Goal: Transaction & Acquisition: Book appointment/travel/reservation

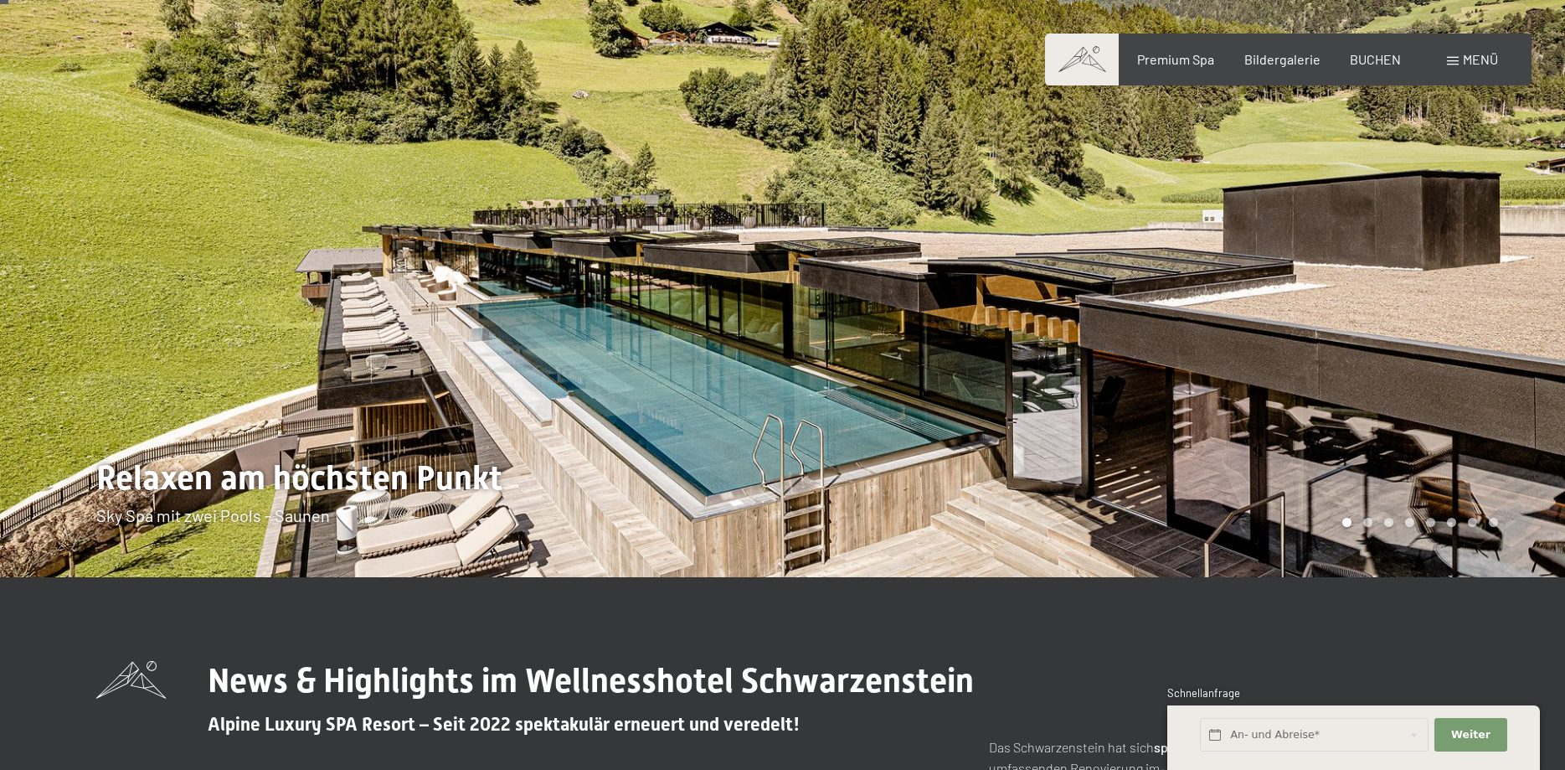
scroll to position [85, 0]
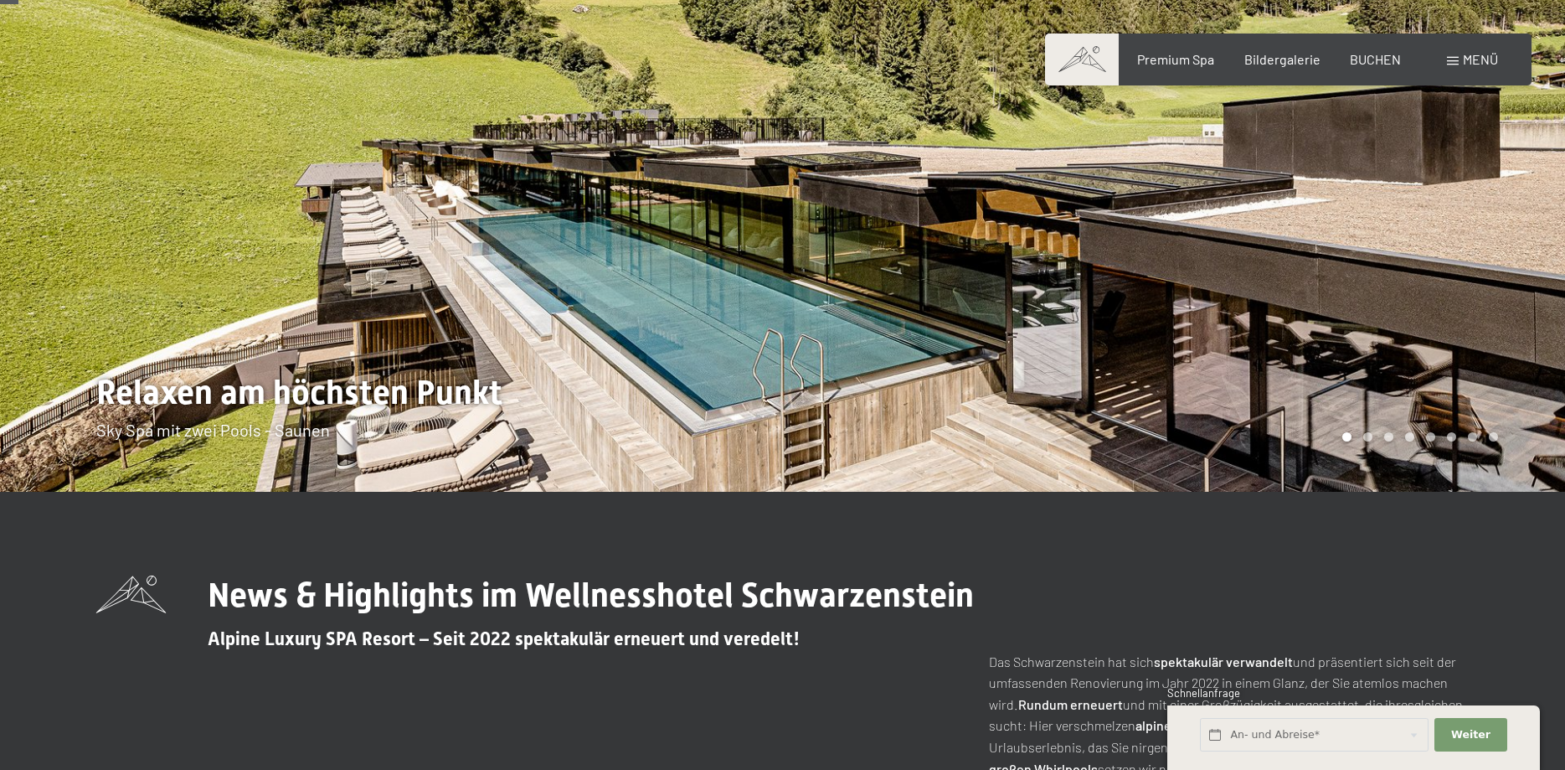
click at [1367, 265] on div at bounding box center [1174, 203] width 783 height 577
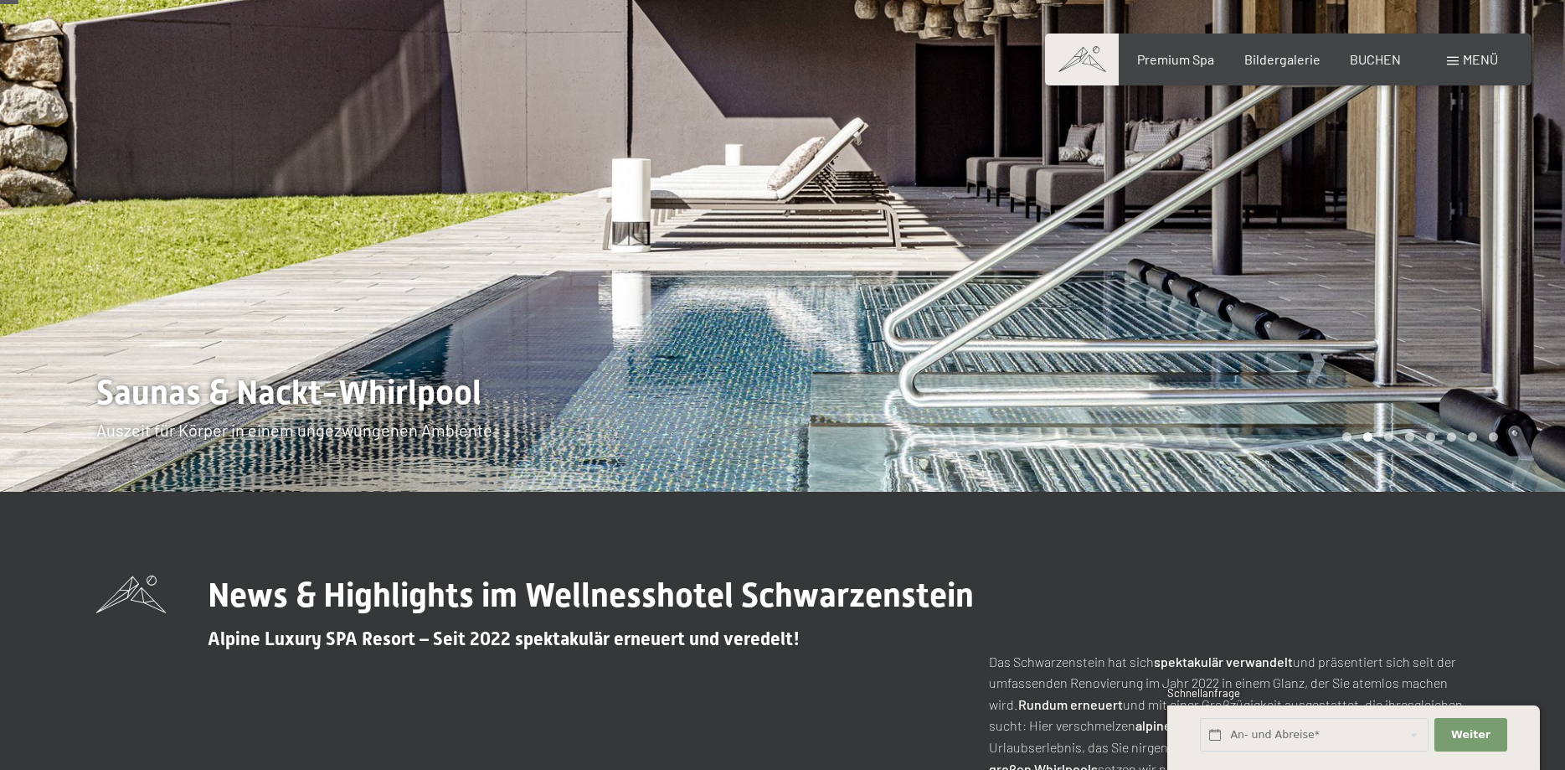
click at [1364, 265] on div at bounding box center [1174, 203] width 783 height 577
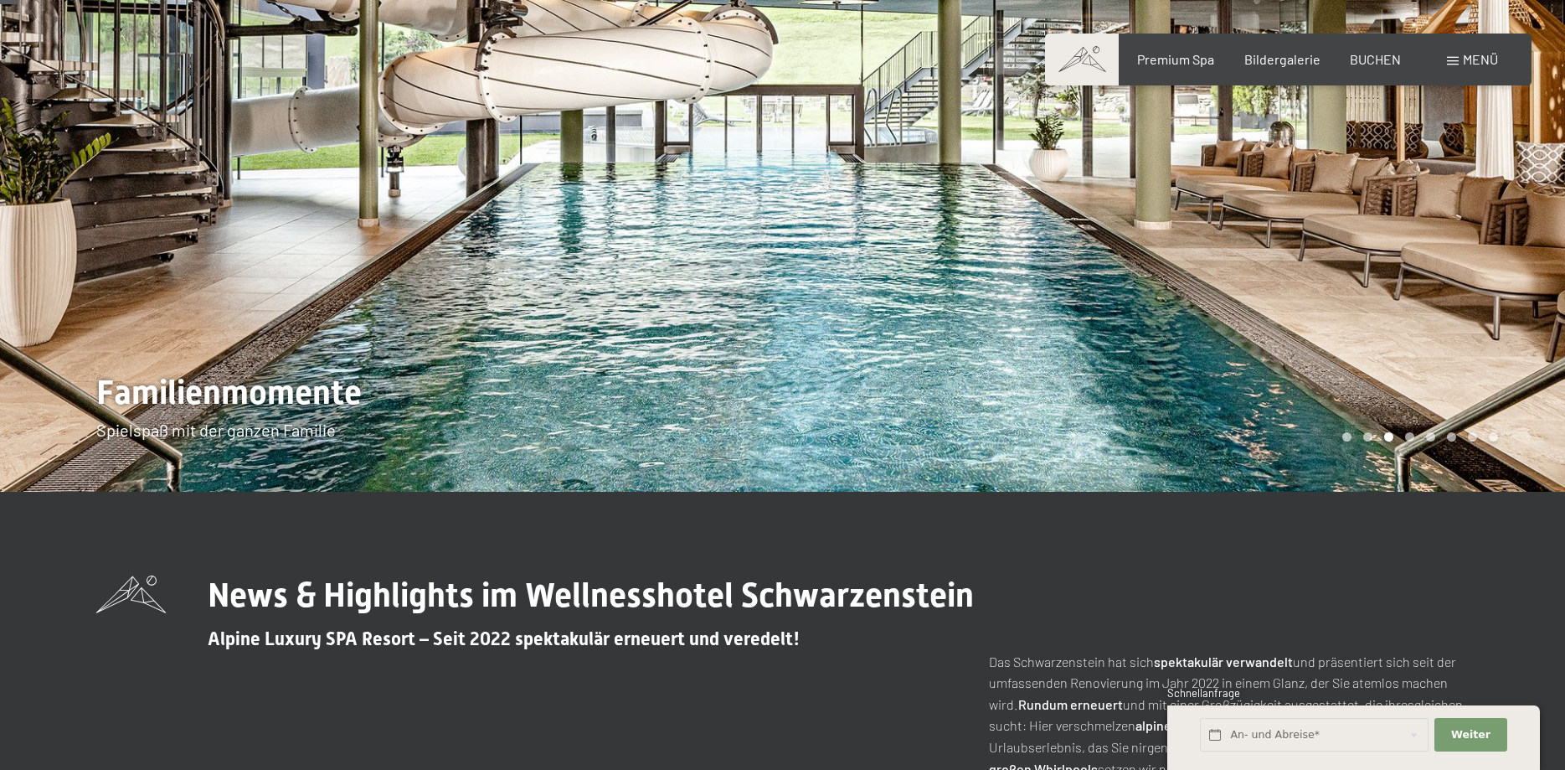
click at [1363, 265] on div at bounding box center [1174, 203] width 783 height 577
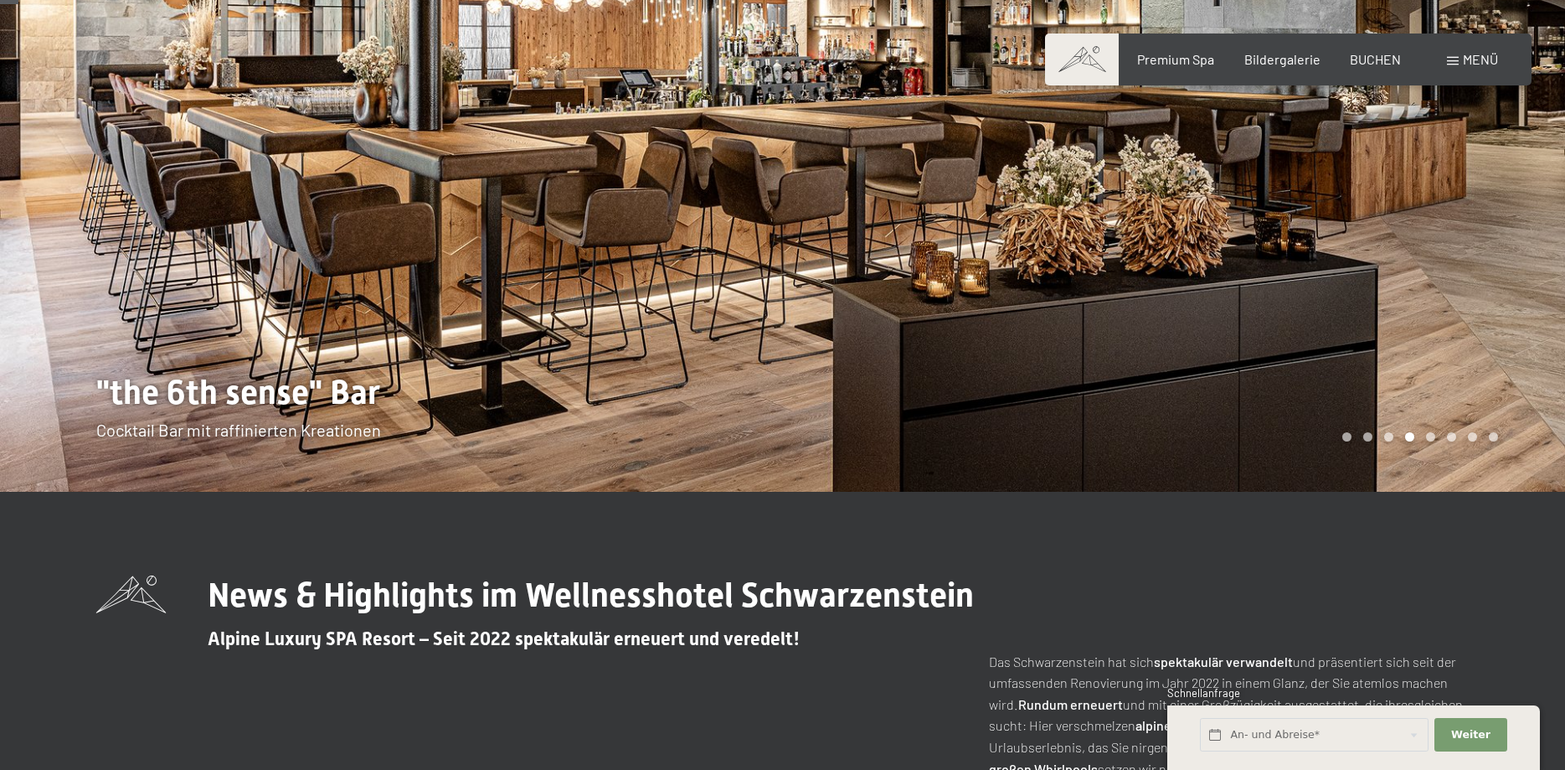
click at [1362, 265] on div at bounding box center [1174, 203] width 783 height 577
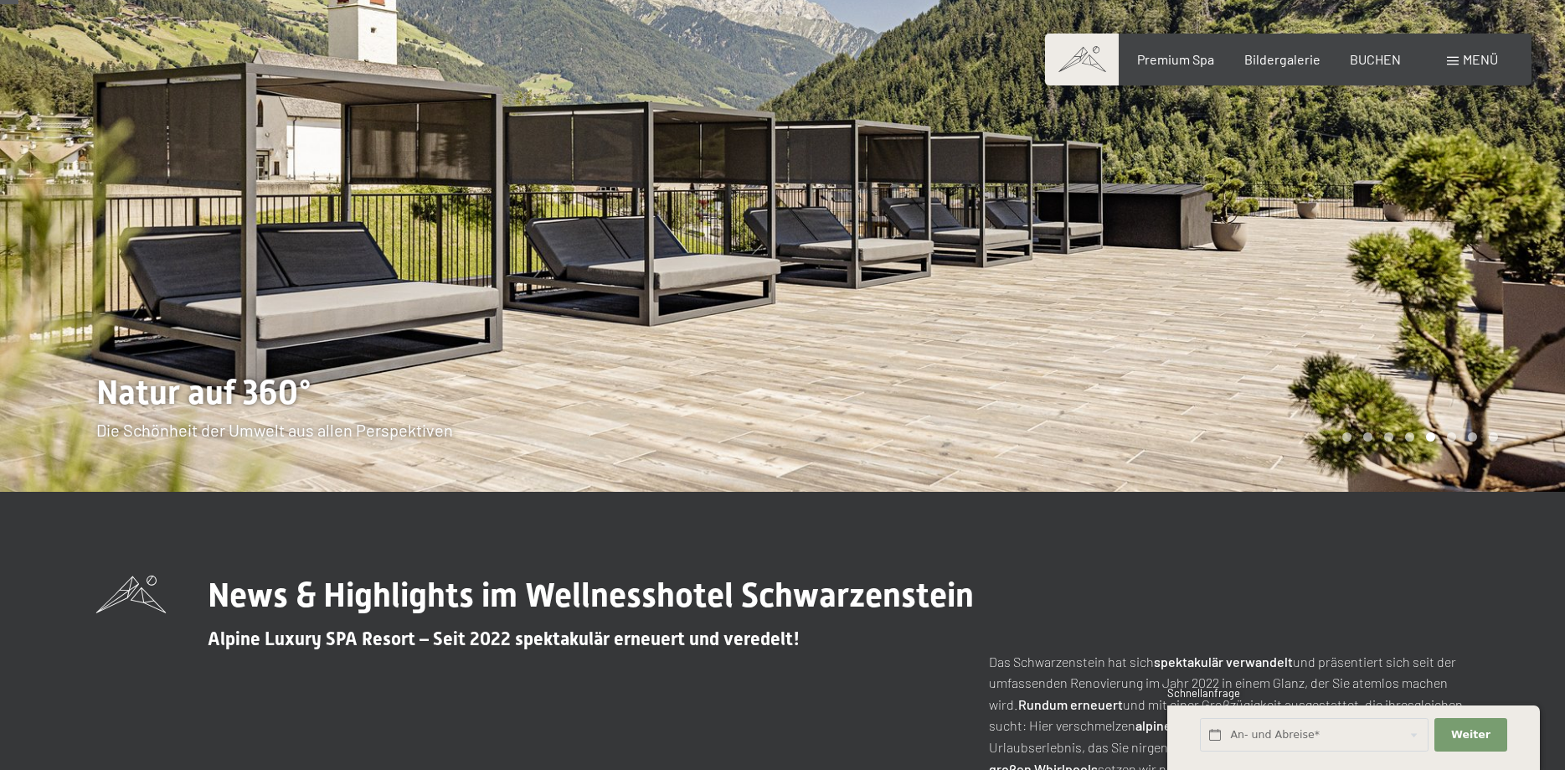
click at [1362, 265] on div at bounding box center [1174, 203] width 783 height 577
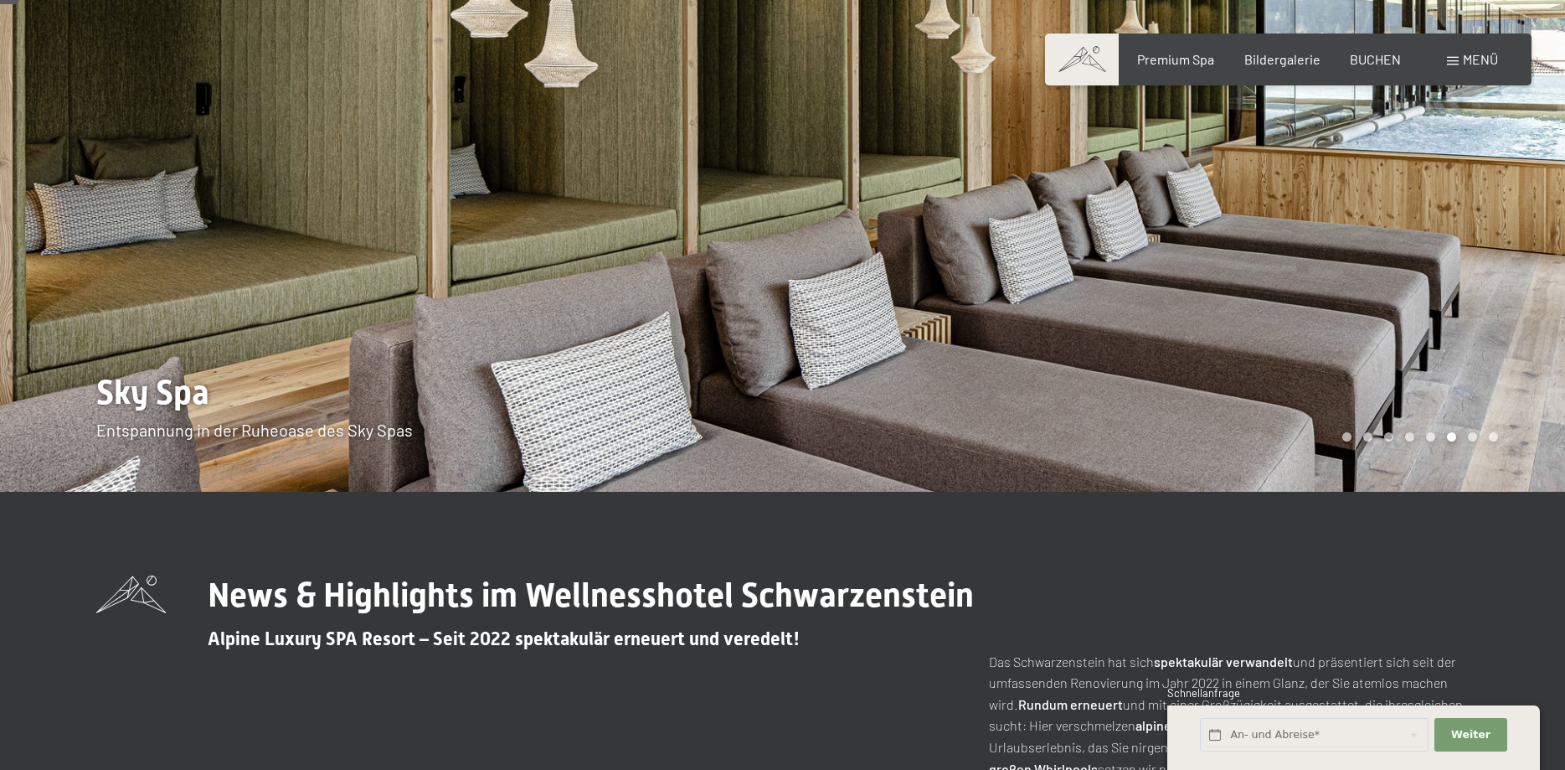
click at [1362, 265] on div at bounding box center [1174, 203] width 783 height 577
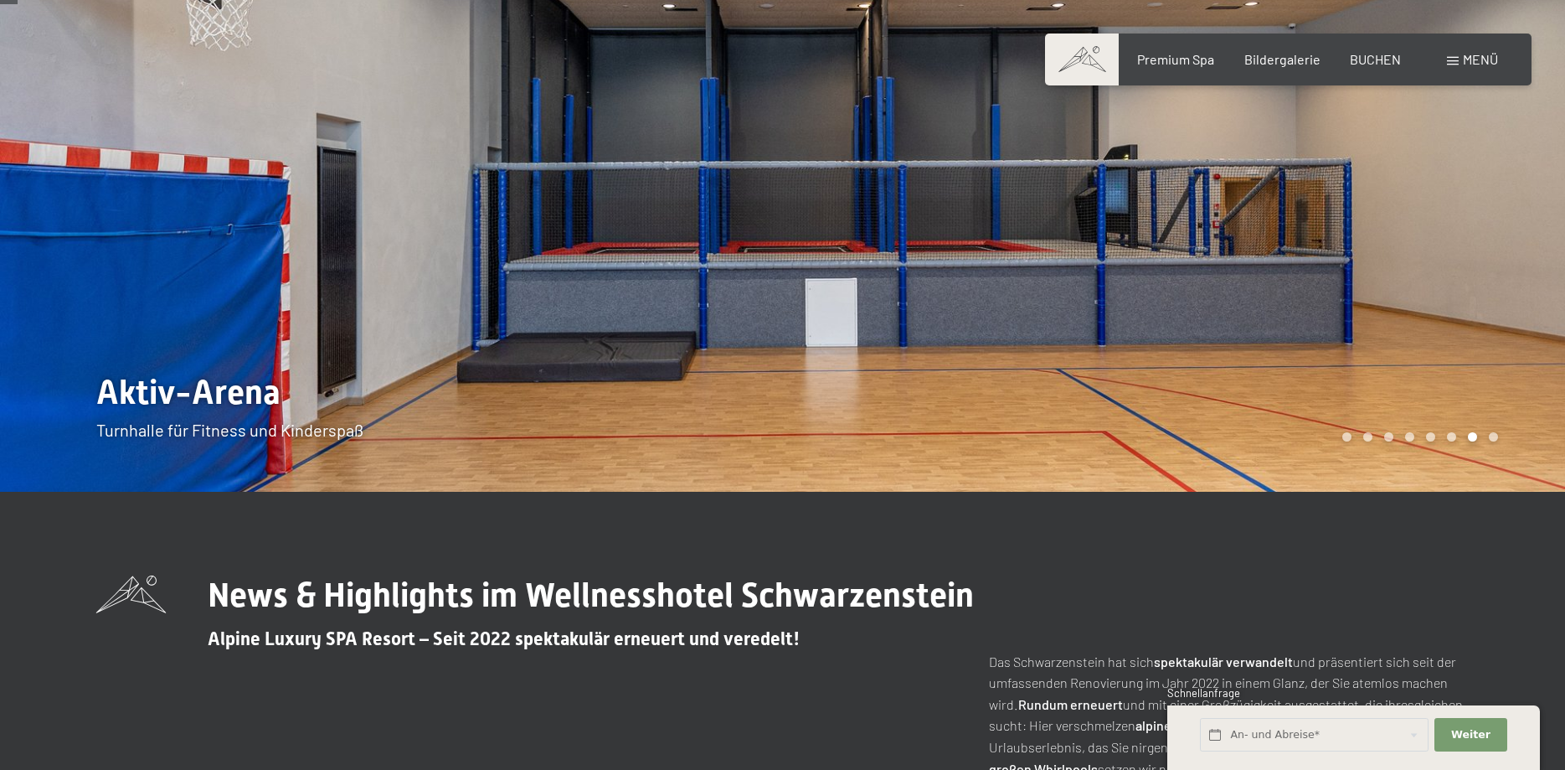
scroll to position [0, 0]
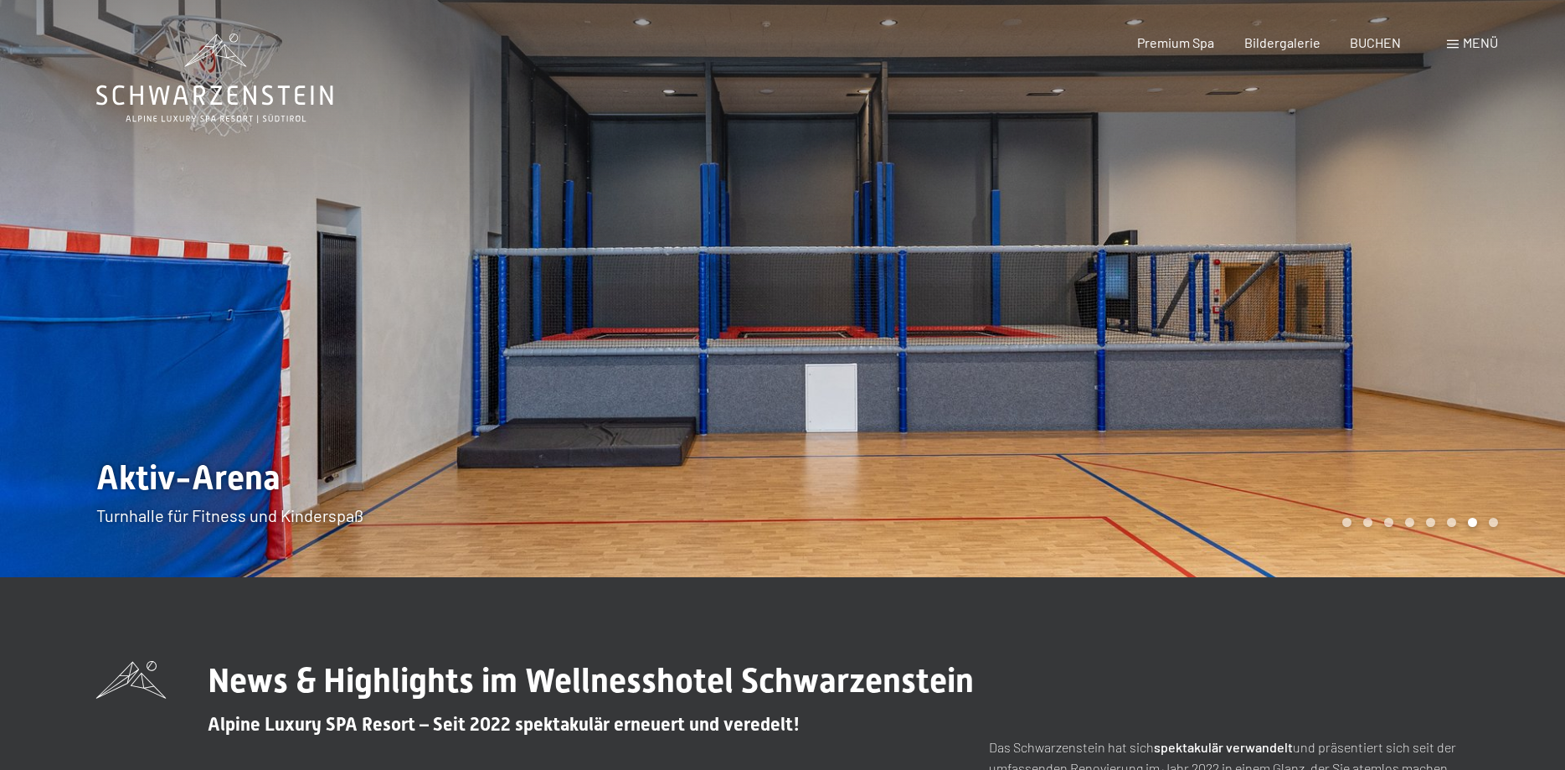
click at [1420, 287] on div at bounding box center [1174, 288] width 783 height 577
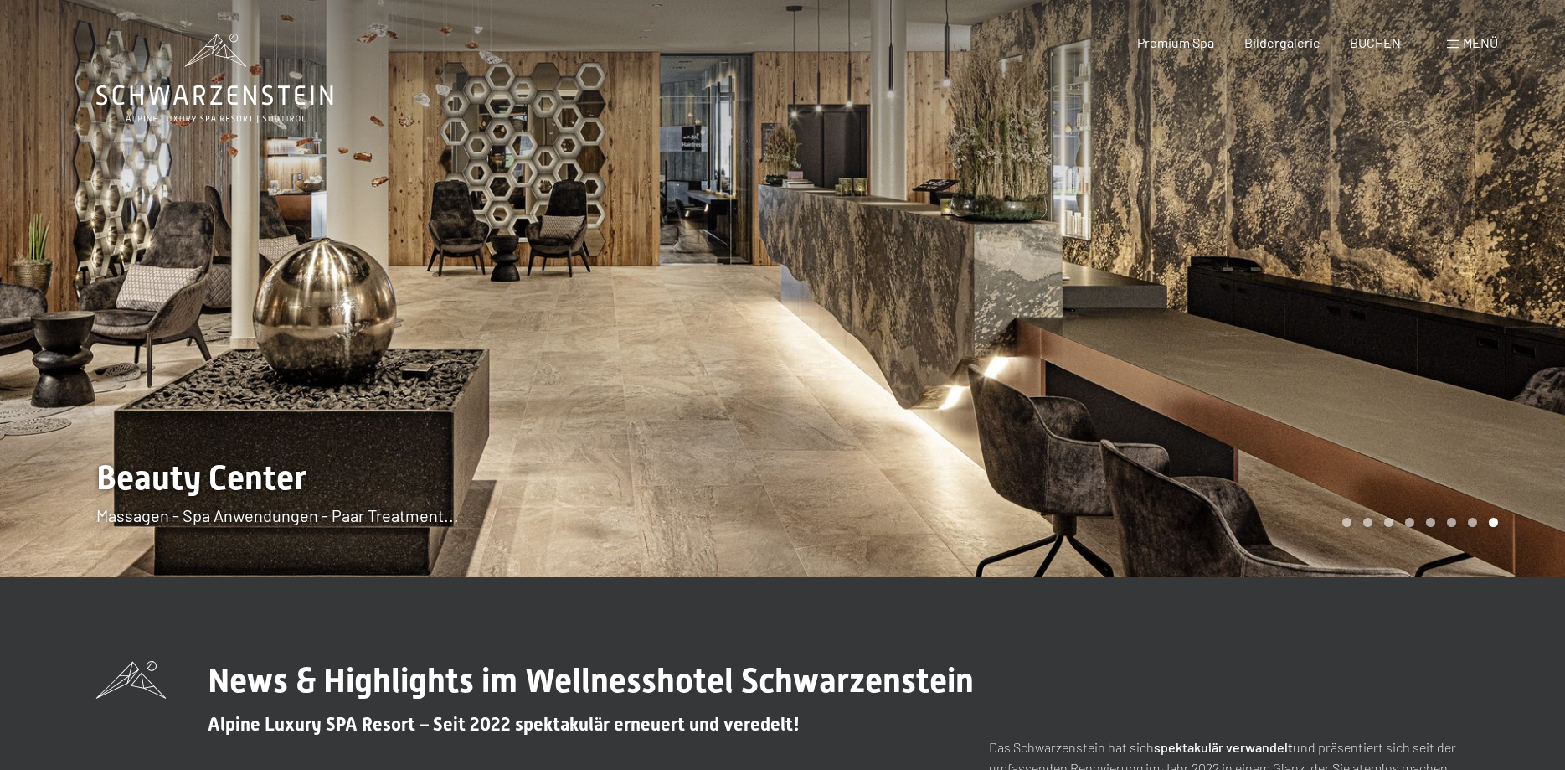
click at [1420, 287] on div at bounding box center [1174, 288] width 783 height 577
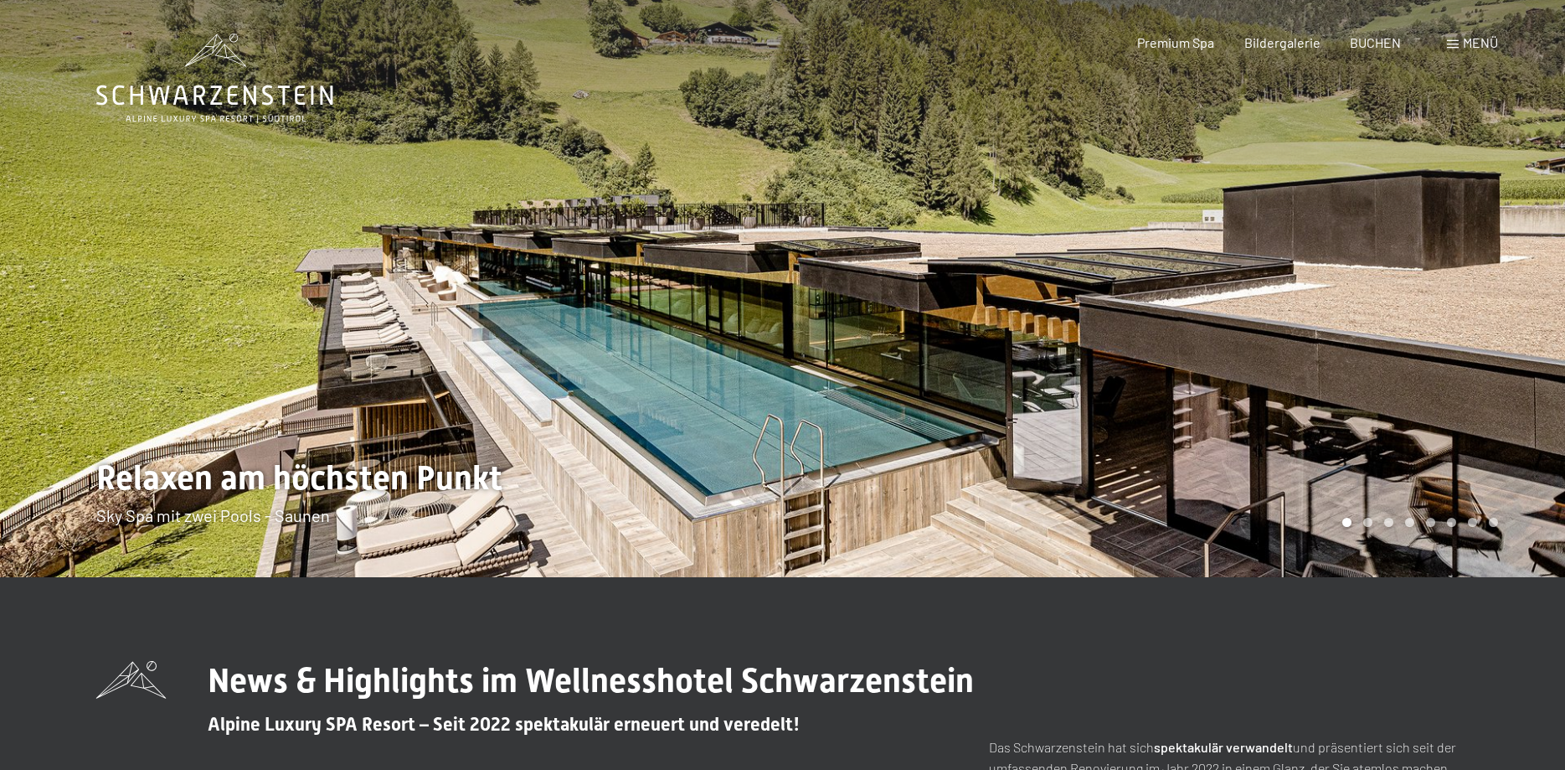
click at [1420, 287] on div at bounding box center [1174, 288] width 783 height 577
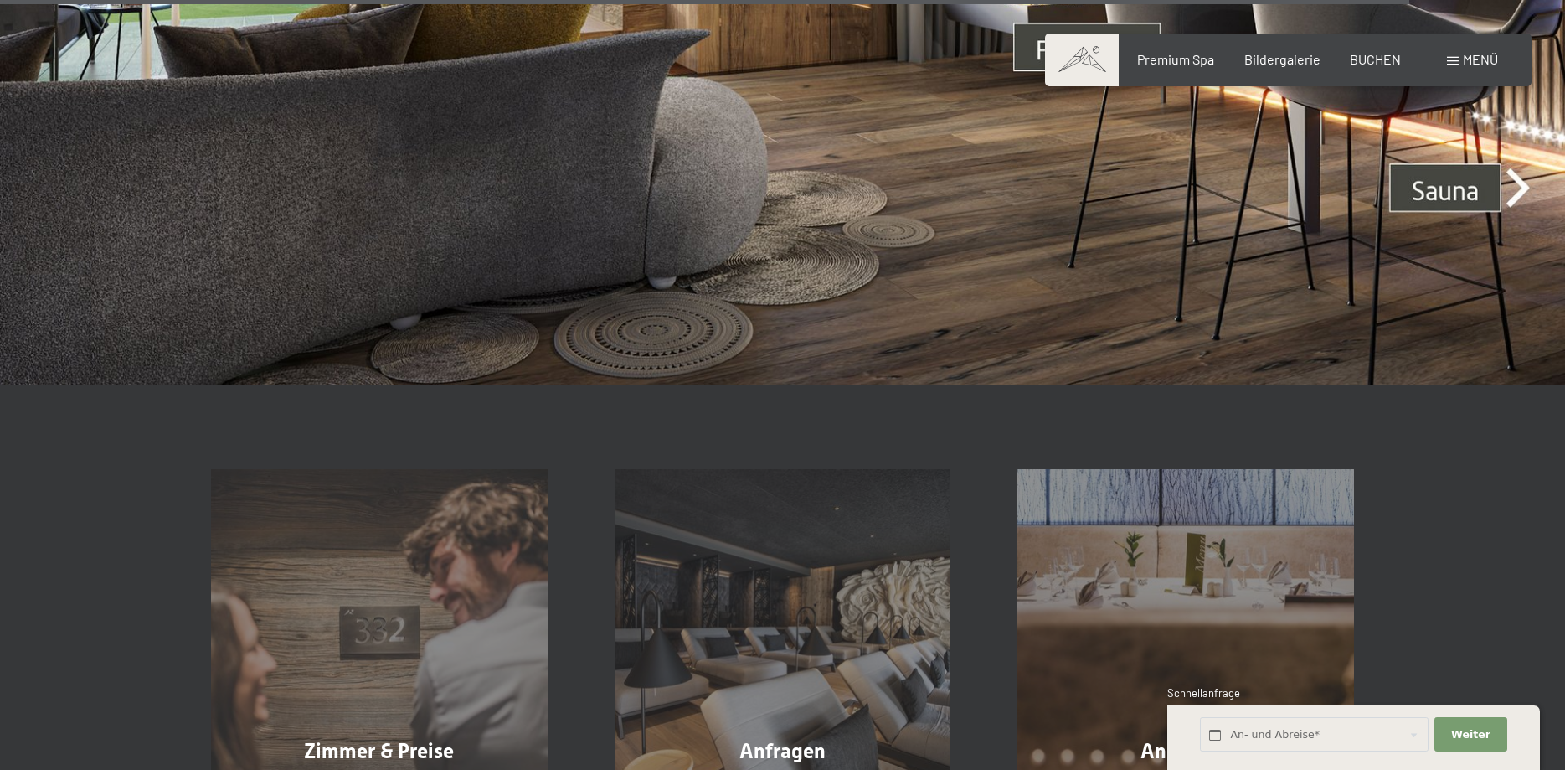
scroll to position [6813, 0]
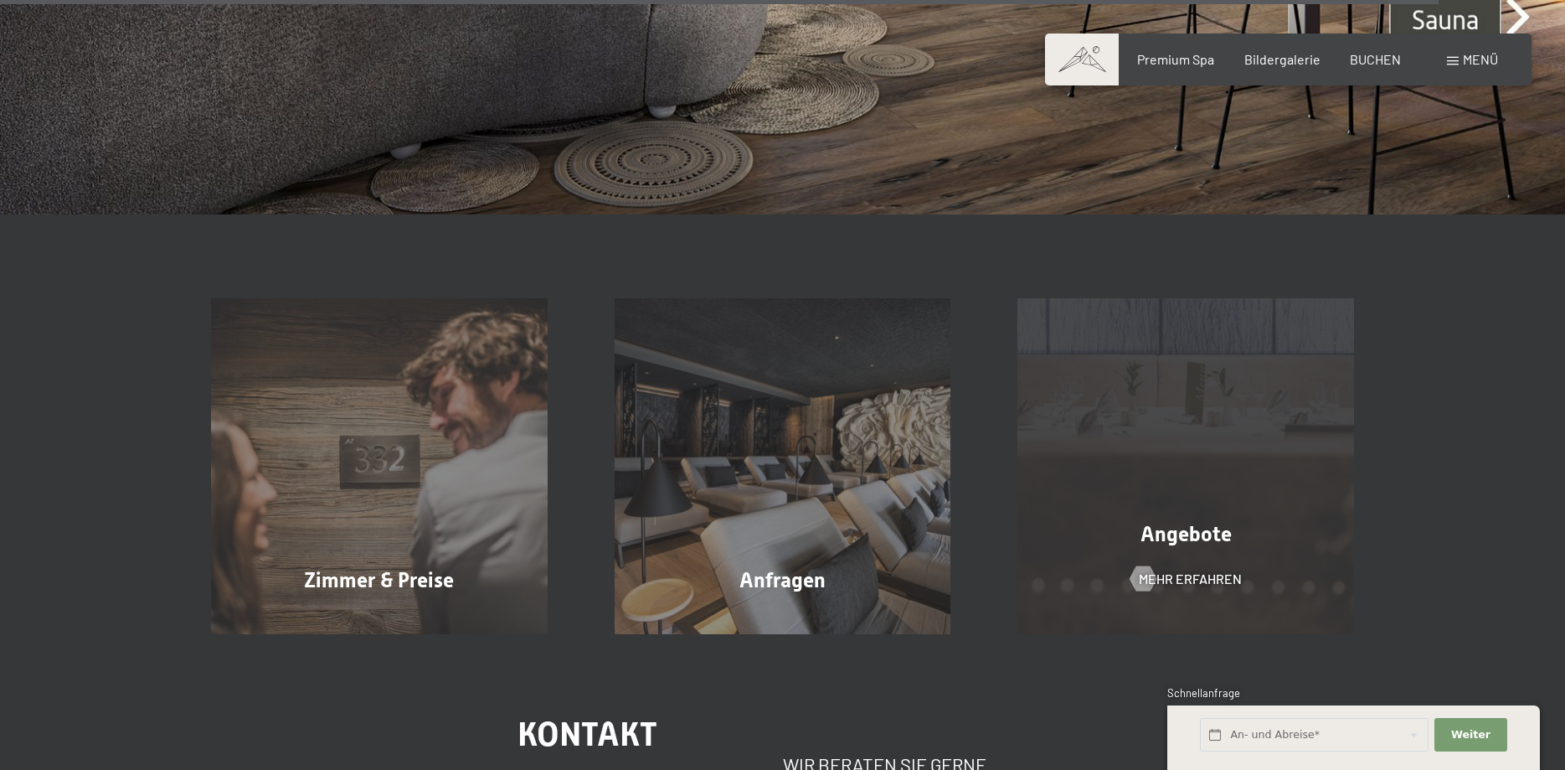
click at [1240, 453] on div "Angebote Mehr erfahren" at bounding box center [1186, 466] width 404 height 337
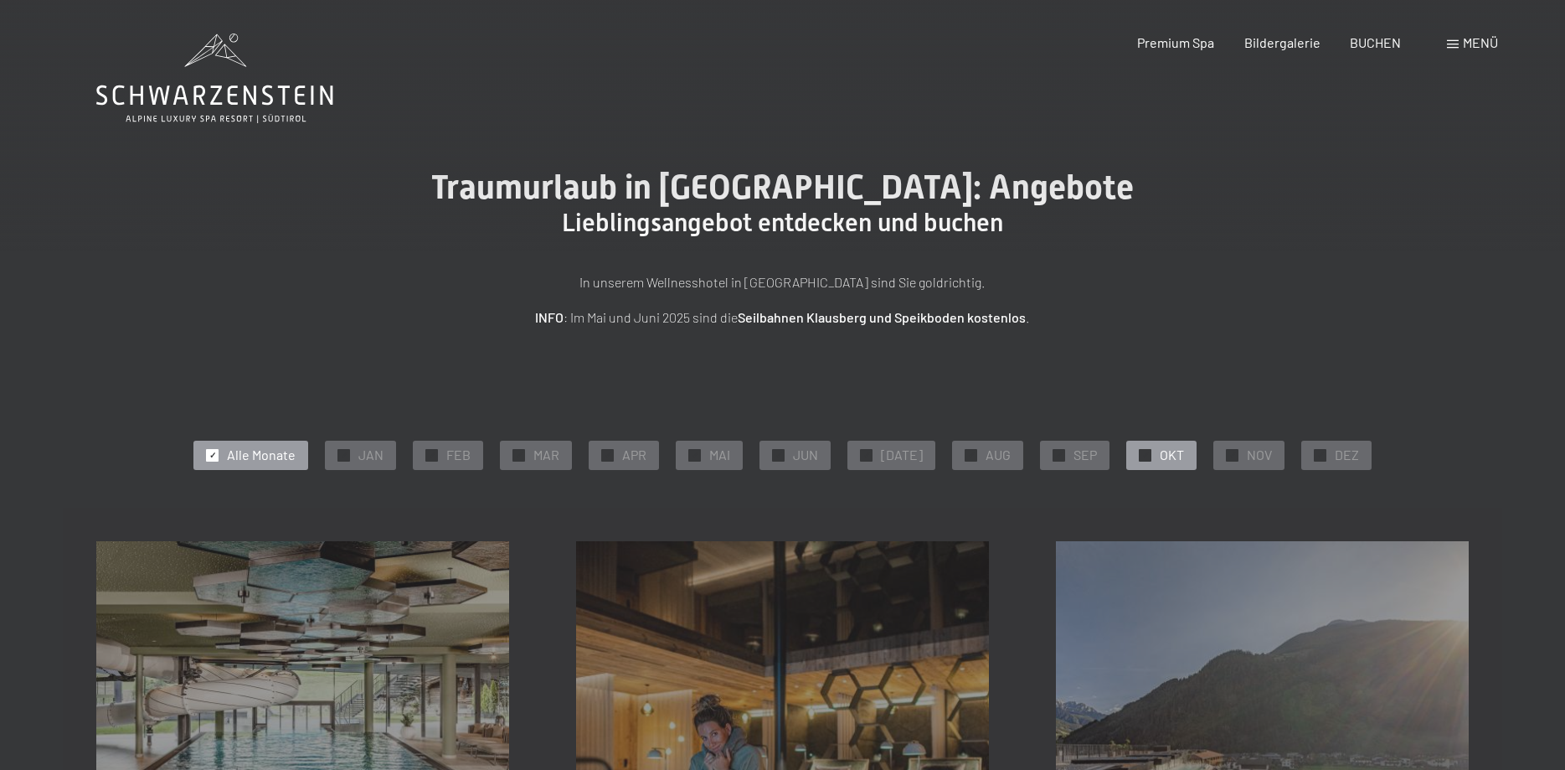
click at [1139, 452] on div at bounding box center [1145, 455] width 13 height 13
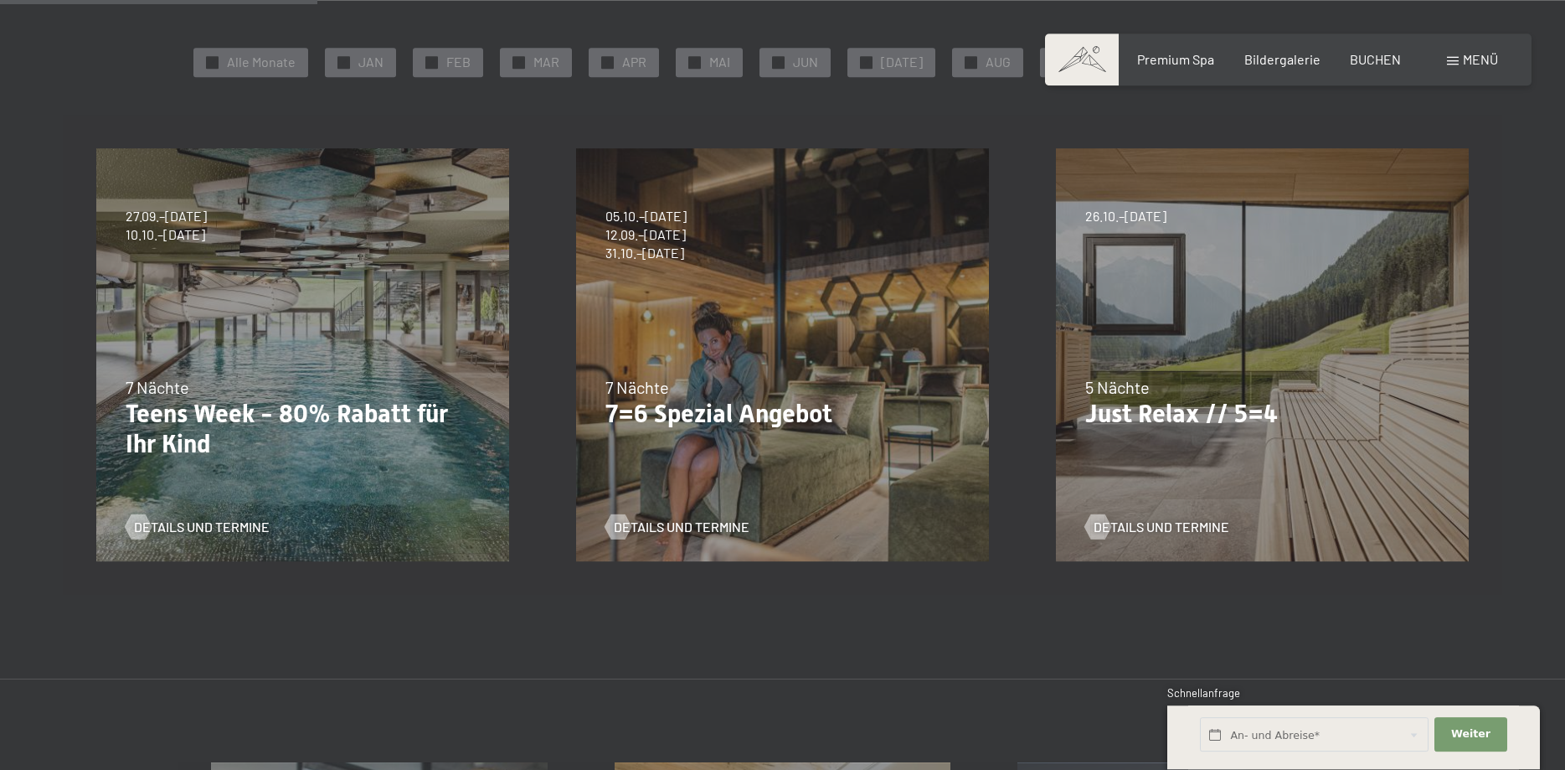
scroll to position [302, 0]
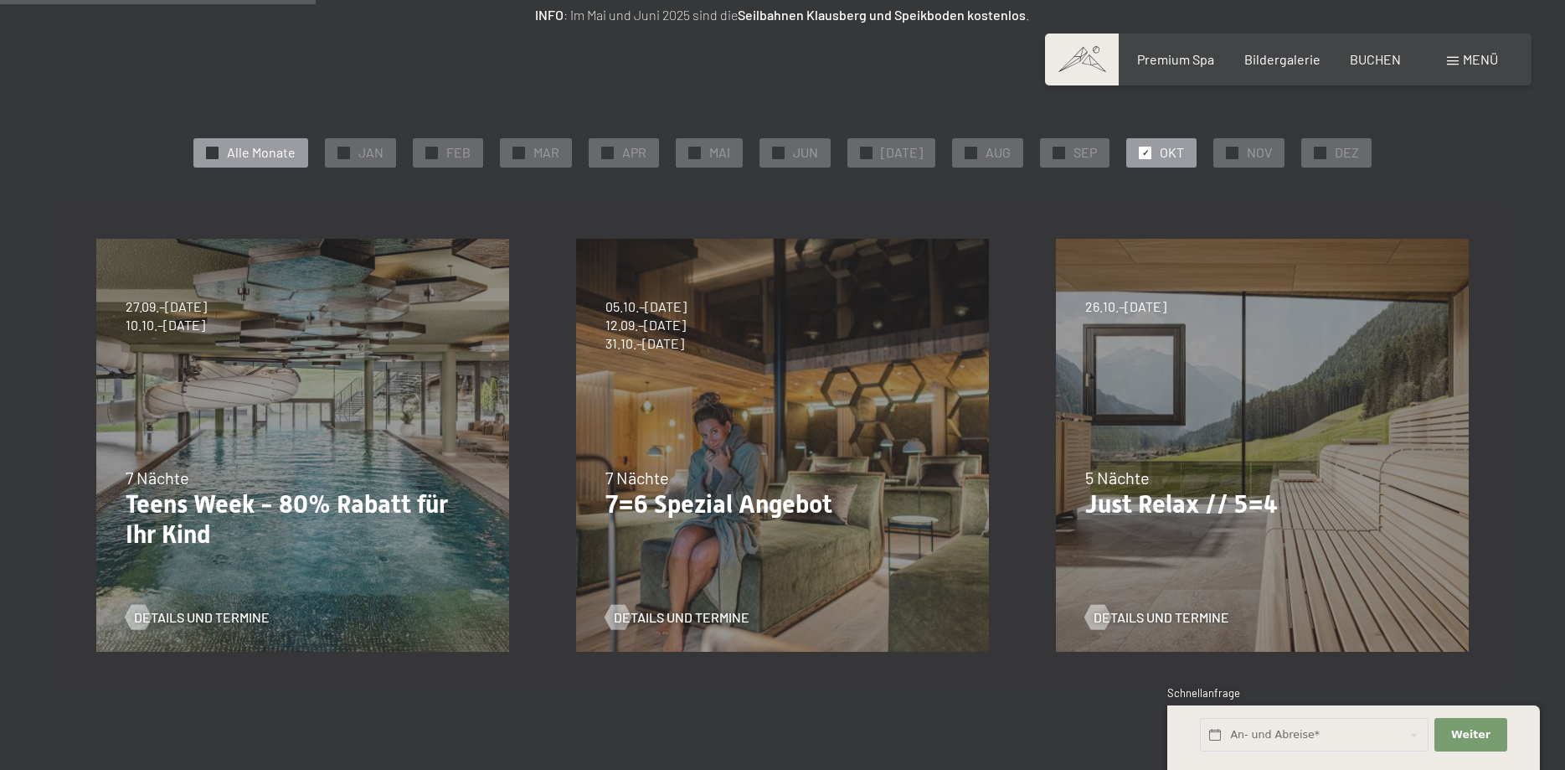
click at [256, 150] on span "Alle Monate" at bounding box center [261, 152] width 69 height 18
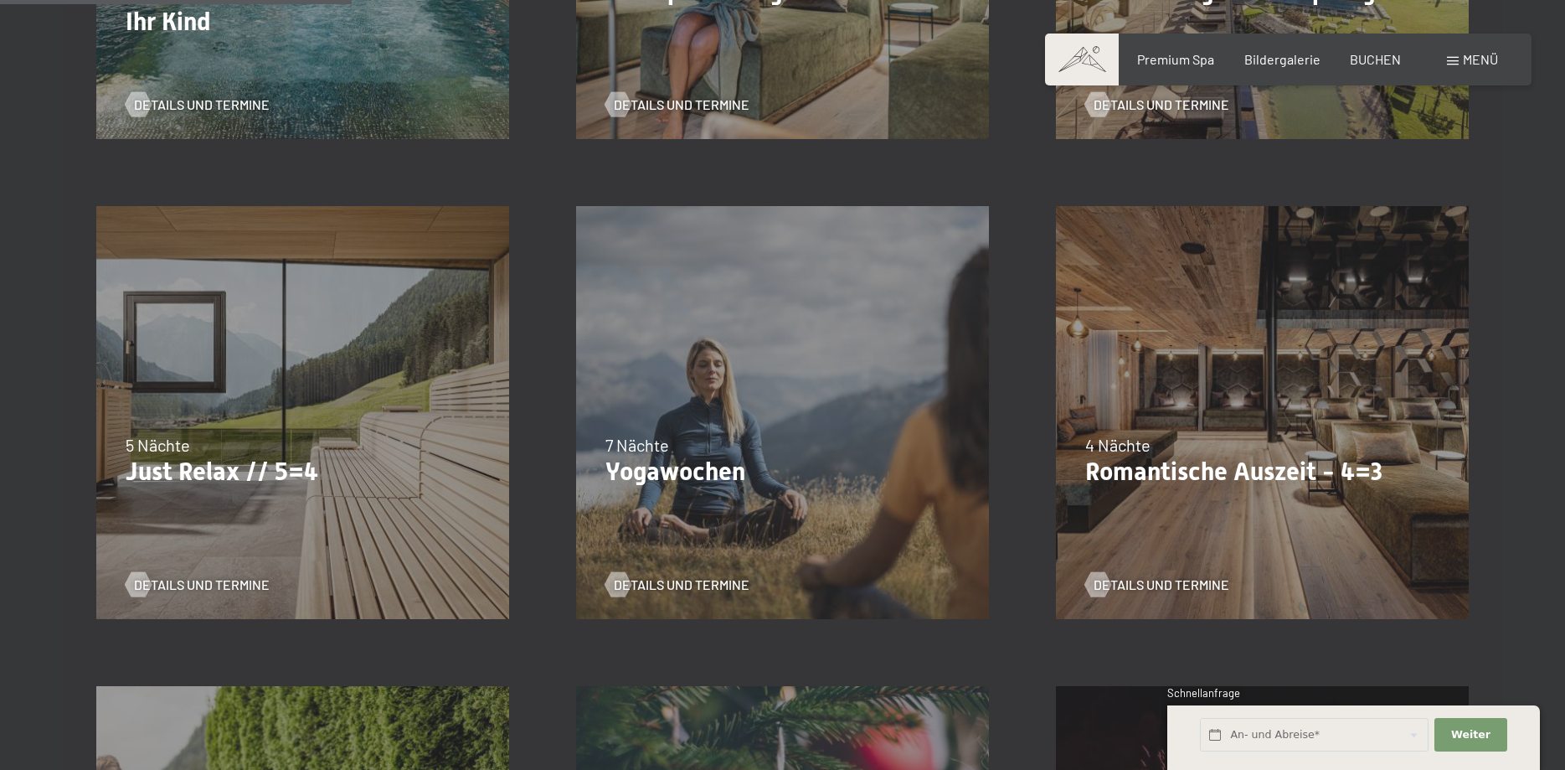
scroll to position [729, 0]
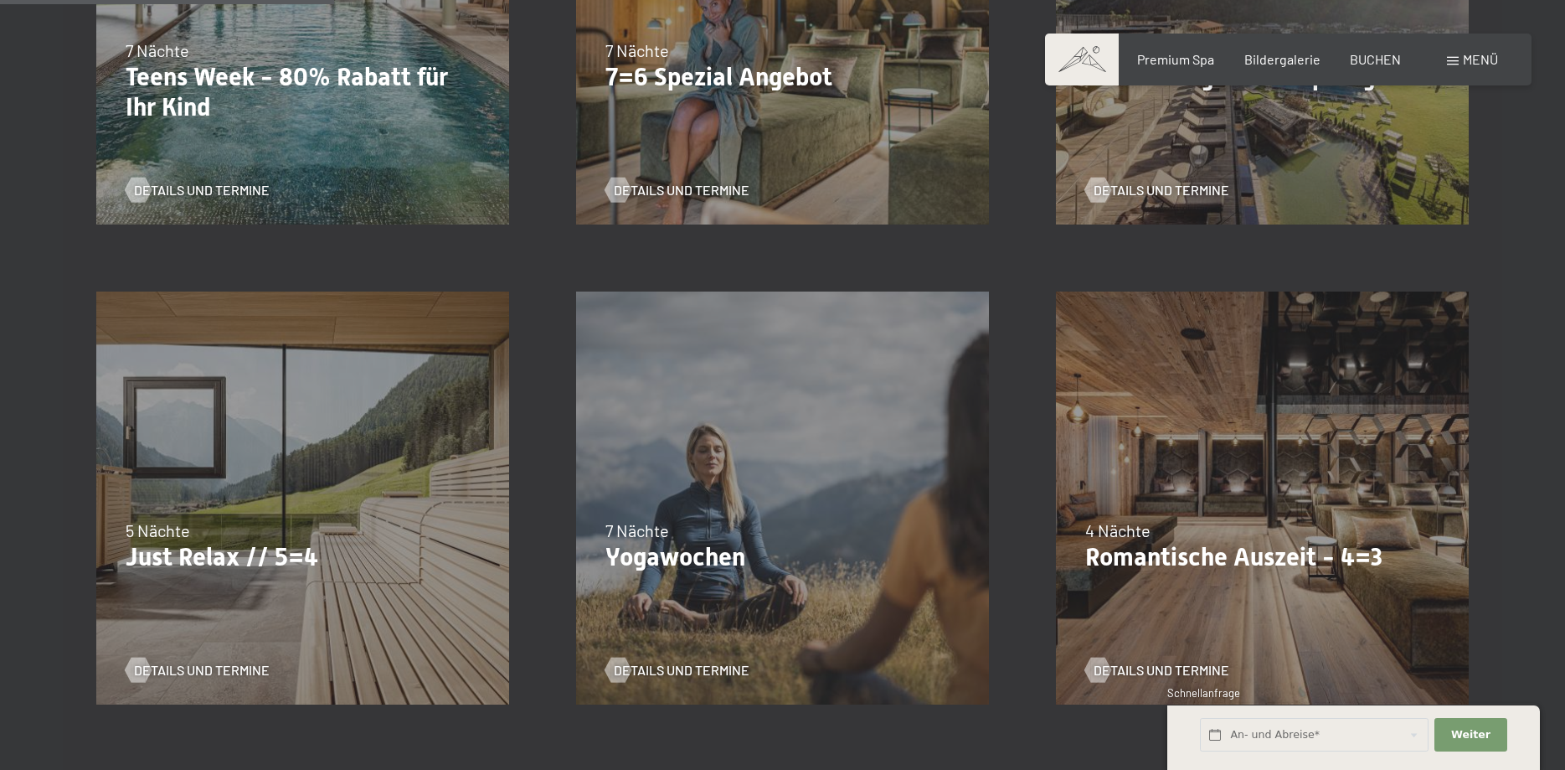
click at [379, 135] on div "27.09.–[DATE] 10.01.–[DATE] 31.01.–[DATE] 07.03.–[DATE] 23.05.–[DATE] 27.06.–[D…" at bounding box center [303, 18] width 480 height 480
click at [177, 187] on span "Details und Termine" at bounding box center [219, 190] width 136 height 18
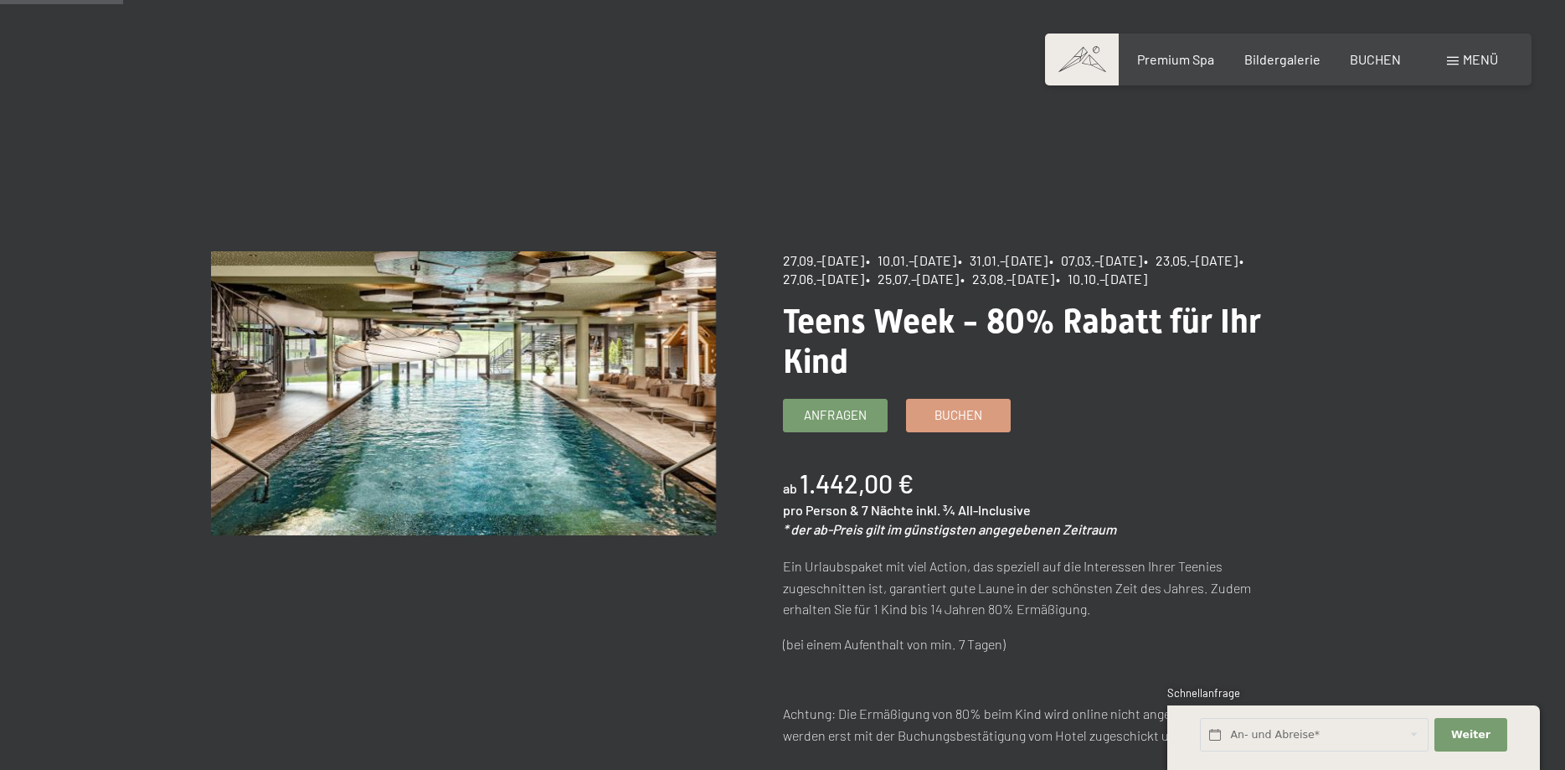
scroll to position [171, 0]
